Goal: Information Seeking & Learning: Learn about a topic

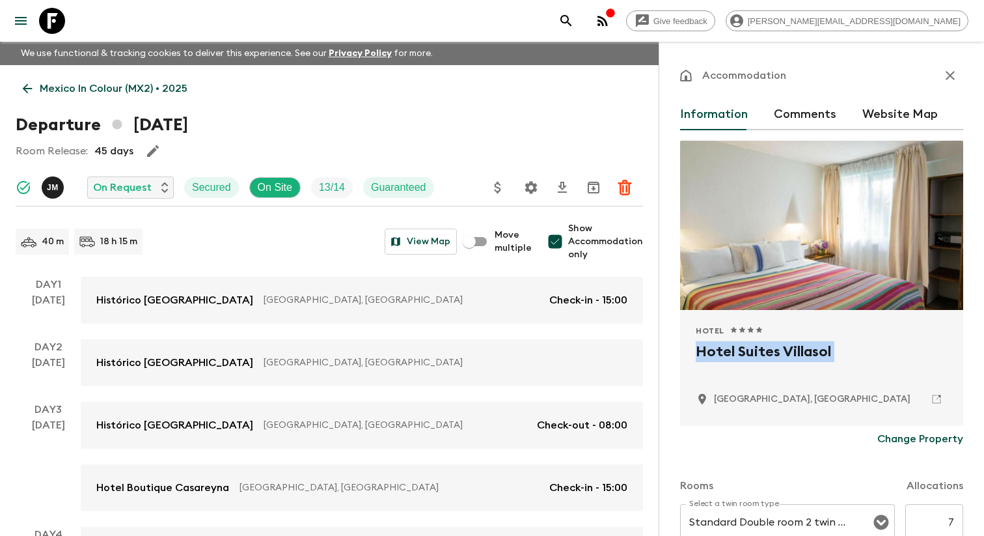
click at [14, 24] on icon "menu" at bounding box center [21, 21] width 16 height 16
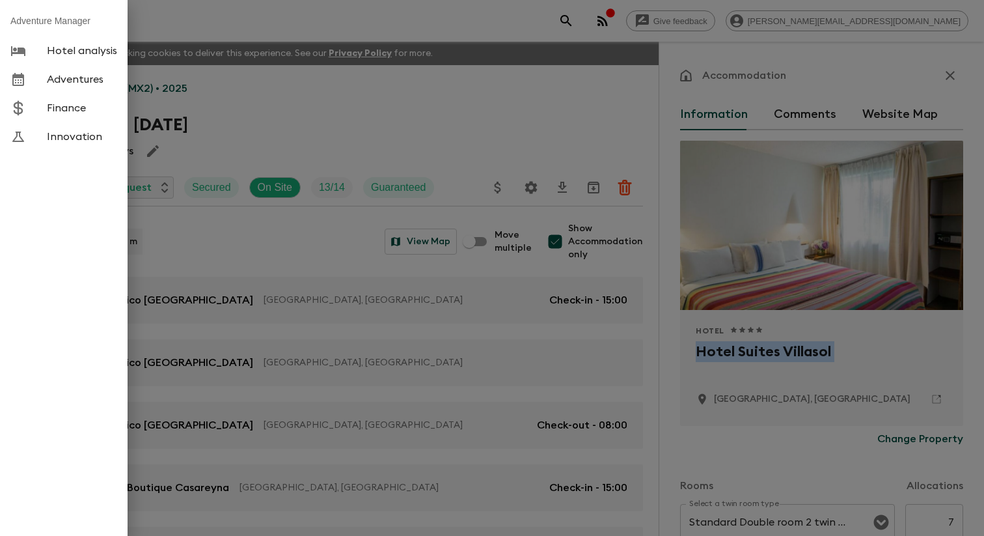
click at [96, 77] on span "Adventures" at bounding box center [82, 79] width 70 height 13
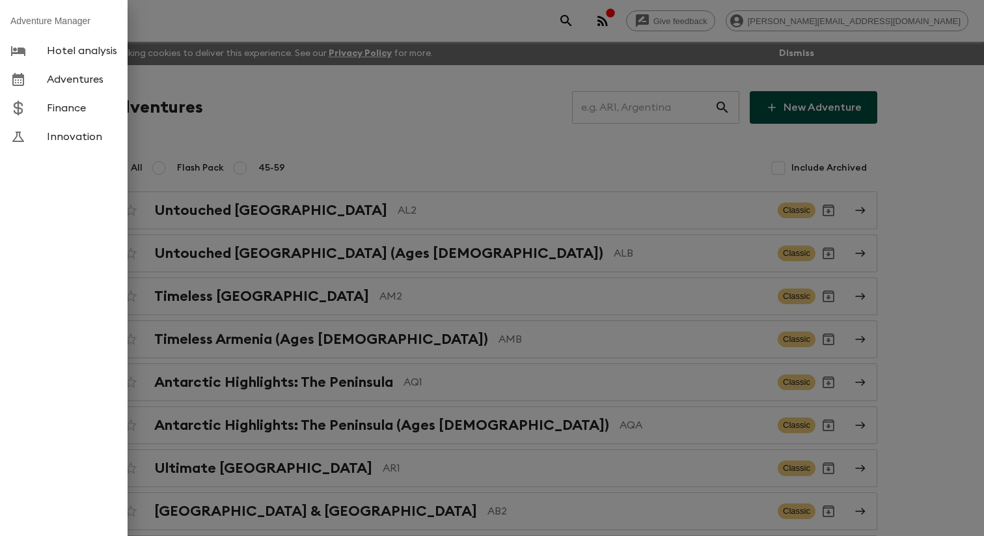
click at [42, 87] on div at bounding box center [28, 80] width 36 height 16
click at [460, 148] on div at bounding box center [492, 268] width 984 height 536
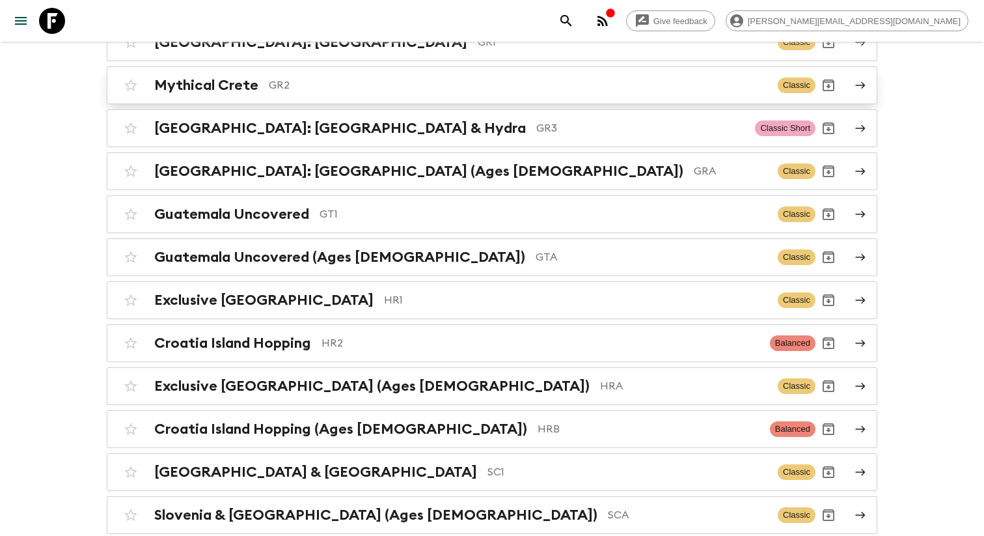
scroll to position [2025, 0]
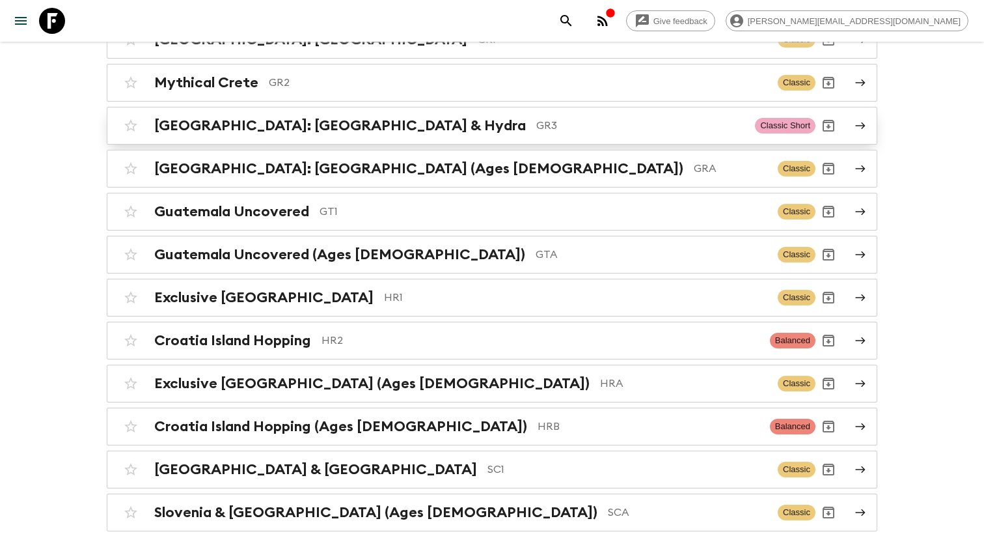
click at [314, 134] on h2 "[GEOGRAPHIC_DATA]: [GEOGRAPHIC_DATA] & Hydra" at bounding box center [340, 125] width 372 height 17
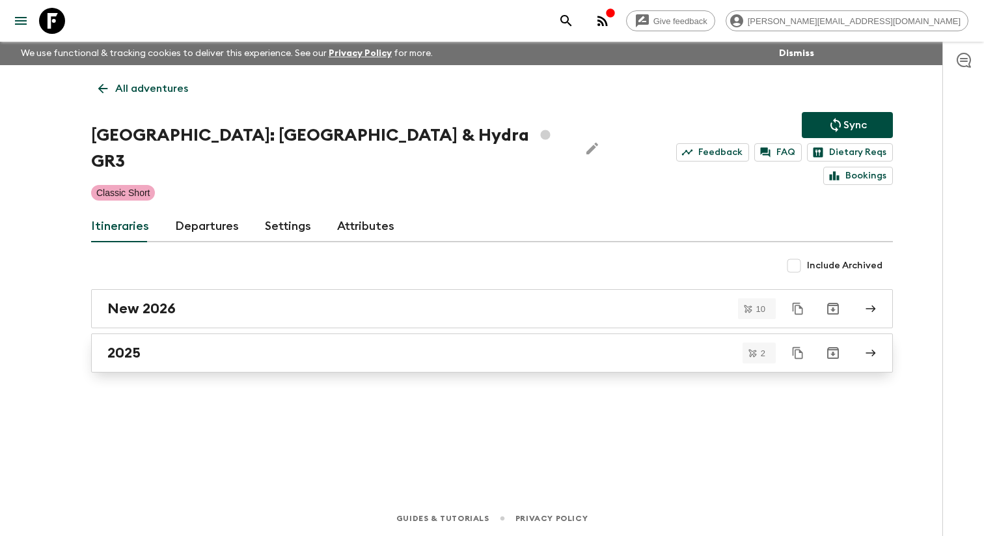
click at [172, 344] on div "2025" at bounding box center [479, 352] width 744 height 17
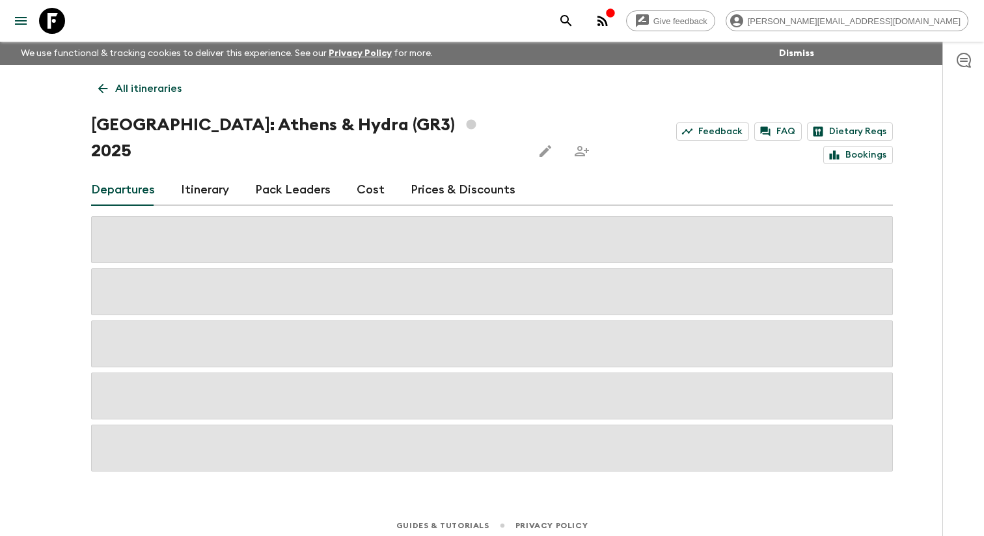
click at [102, 92] on icon at bounding box center [103, 89] width 10 height 10
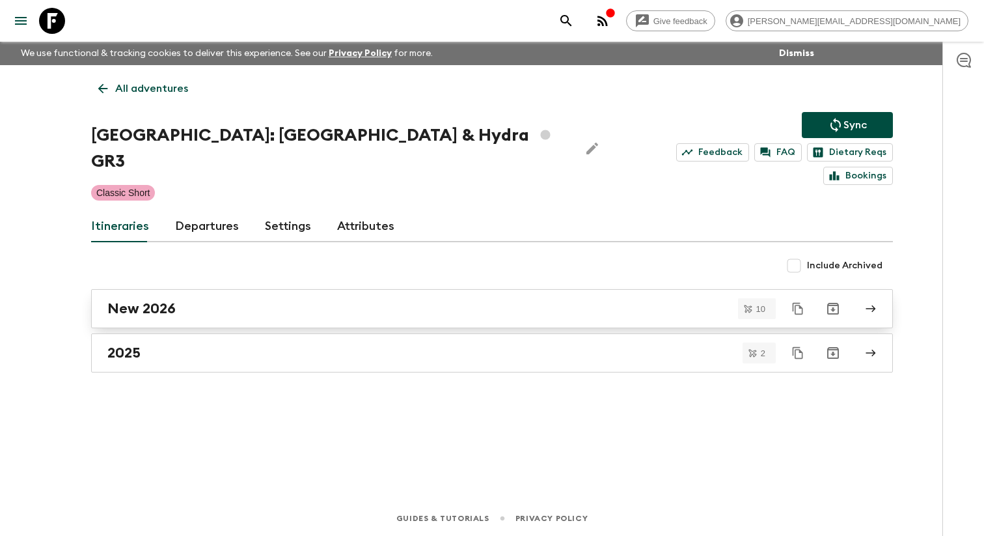
click at [163, 303] on link "New 2026" at bounding box center [492, 308] width 802 height 39
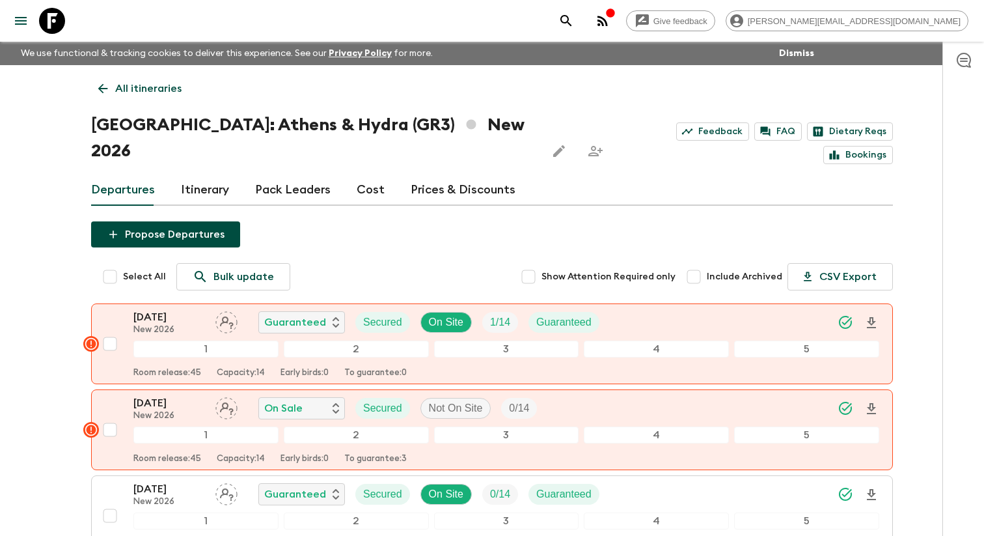
click at [214, 174] on link "Itinerary" at bounding box center [205, 189] width 48 height 31
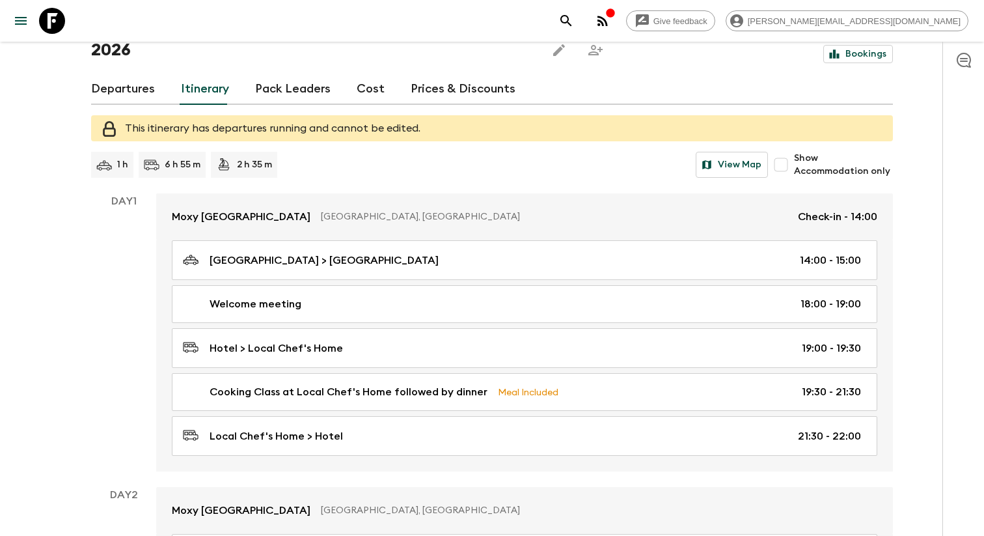
scroll to position [108, 0]
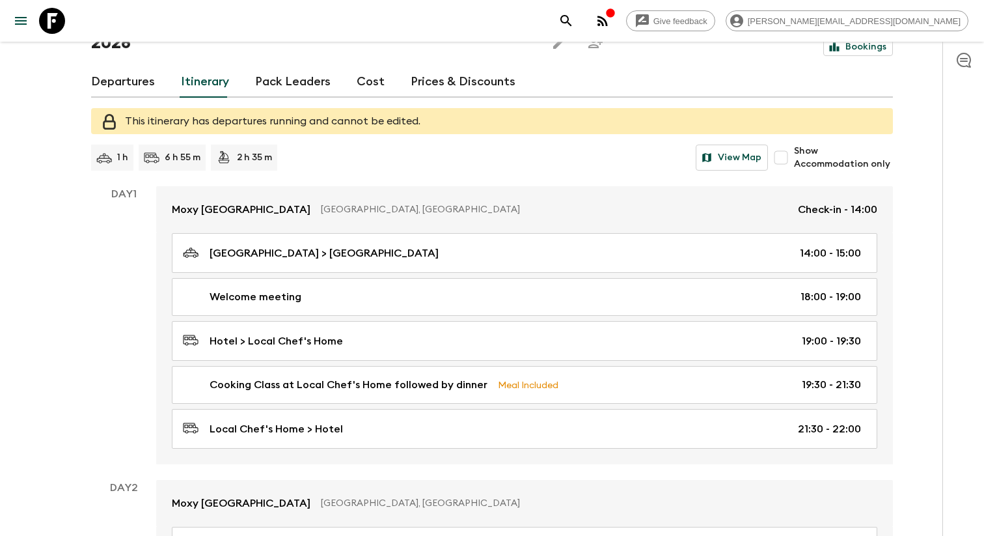
click at [779, 145] on input "Show Accommodation only" at bounding box center [781, 157] width 26 height 26
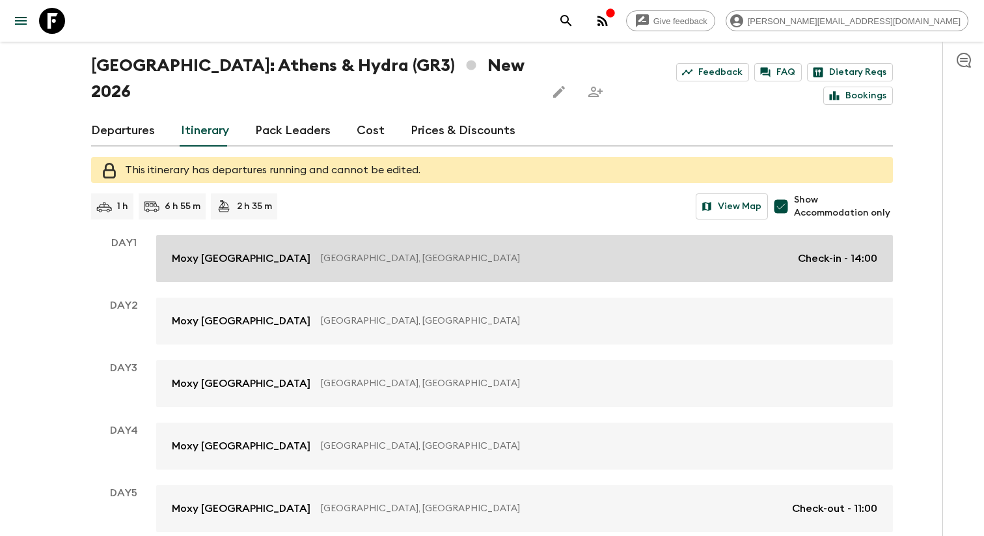
scroll to position [63, 0]
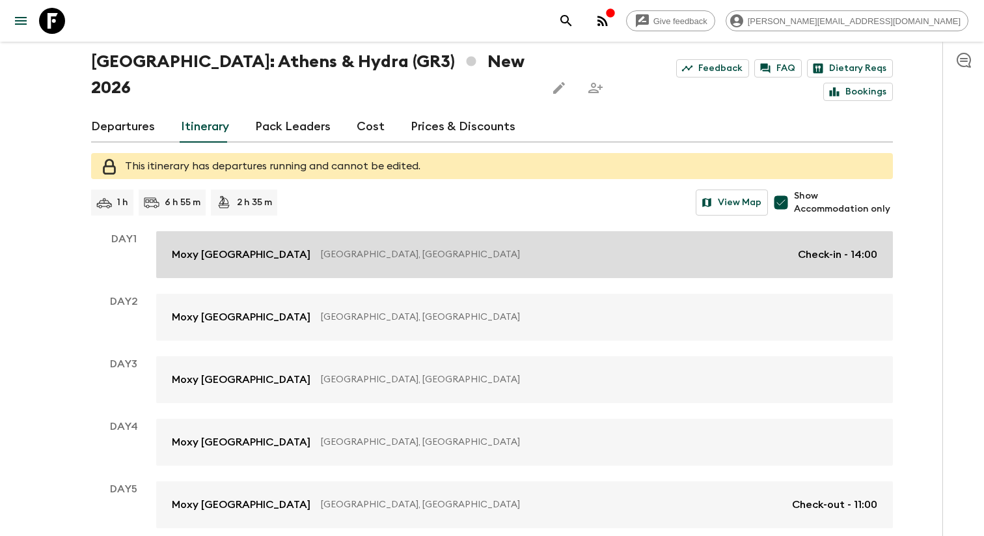
click at [401, 243] on link "Moxy [GEOGRAPHIC_DATA] [GEOGRAPHIC_DATA], [GEOGRAPHIC_DATA] Check-in - 14:00" at bounding box center [524, 254] width 737 height 47
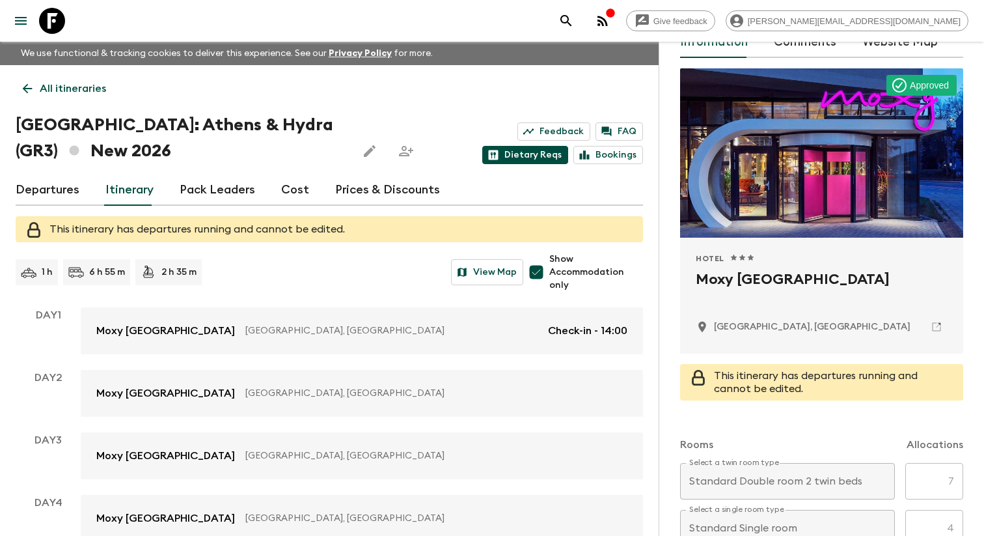
click at [568, 146] on link "Dietary Reqs" at bounding box center [525, 155] width 86 height 18
click at [545, 271] on input "Show Accommodation only" at bounding box center [536, 272] width 26 height 26
checkbox input "false"
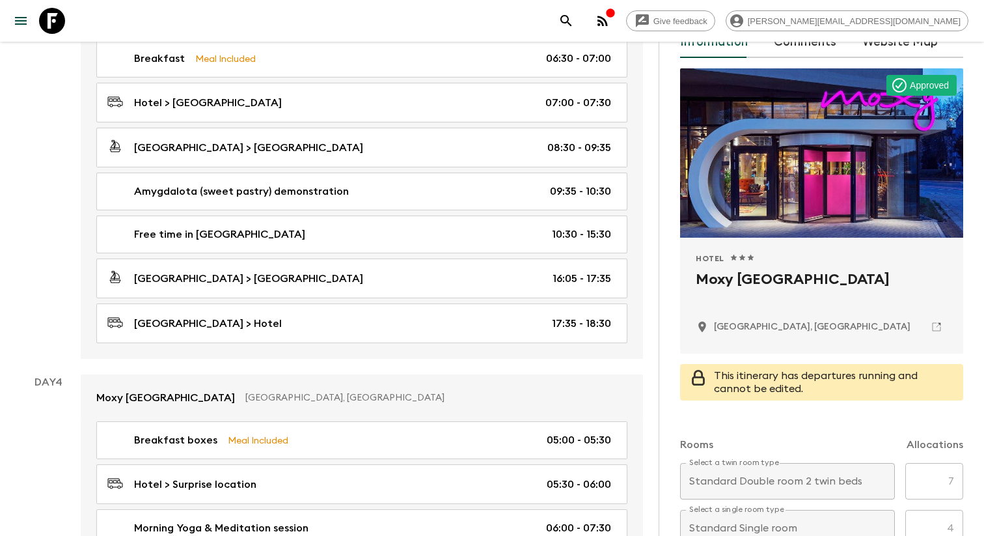
scroll to position [920, 0]
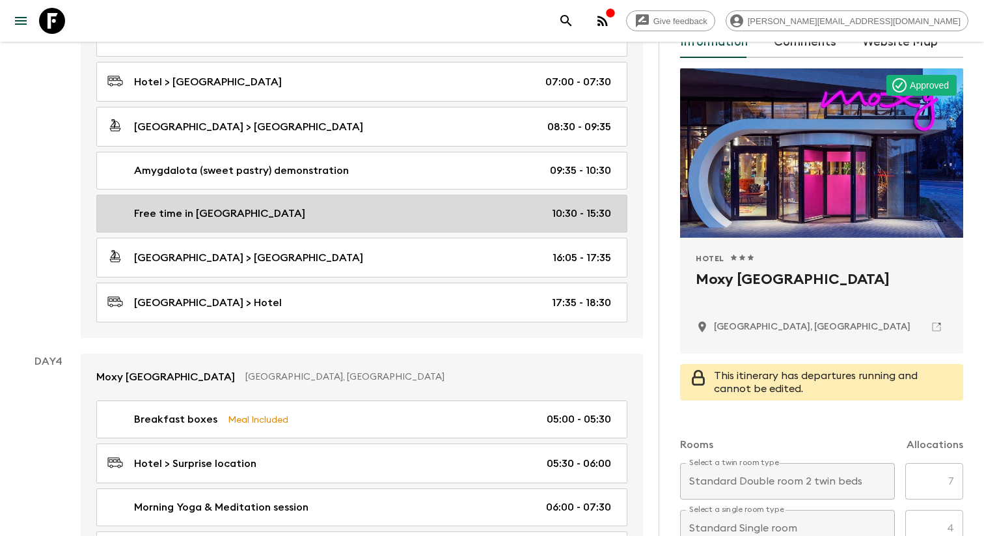
click at [366, 212] on div "Free time in [GEOGRAPHIC_DATA] 10:30 - 15:30" at bounding box center [359, 214] width 504 height 16
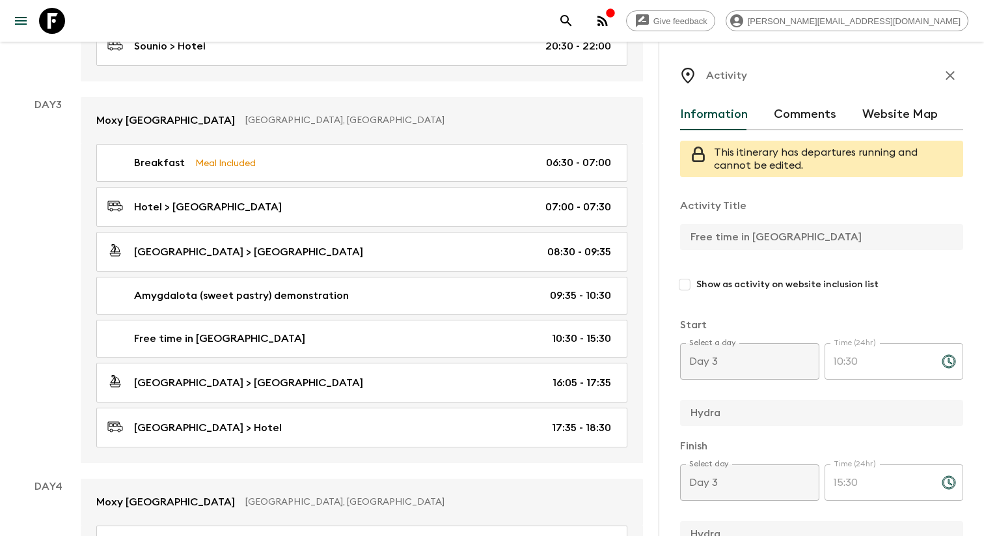
scroll to position [796, 0]
